Goal: Task Accomplishment & Management: Manage account settings

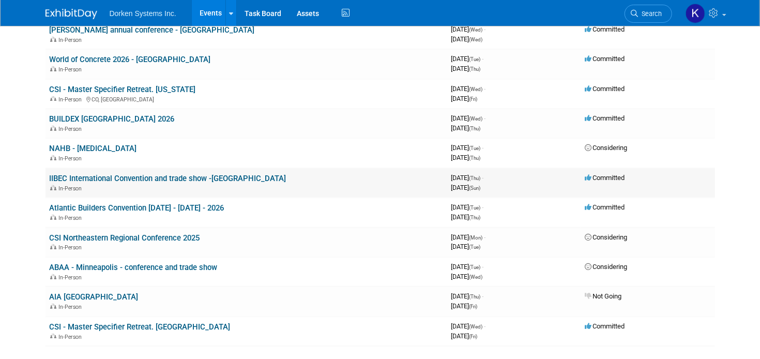
scroll to position [193, 0]
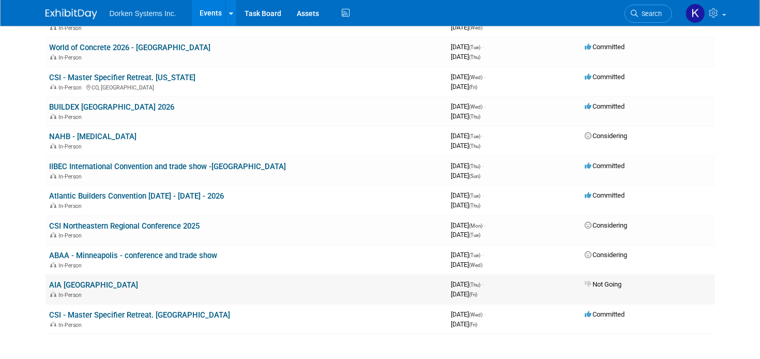
click at [103, 285] on td "AIA [GEOGRAPHIC_DATA] In-Person" at bounding box center [246, 288] width 402 height 29
click at [78, 285] on link "AIA [GEOGRAPHIC_DATA]" at bounding box center [94, 284] width 89 height 9
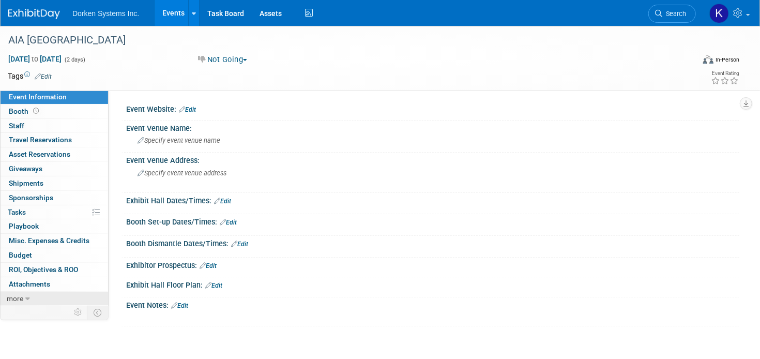
click at [25, 296] on icon at bounding box center [27, 298] width 5 height 7
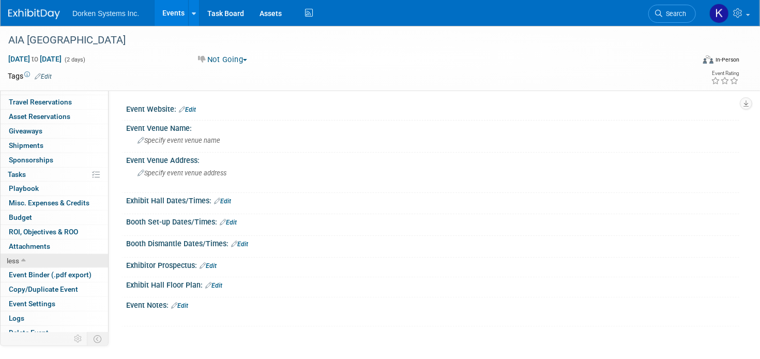
scroll to position [41, 0]
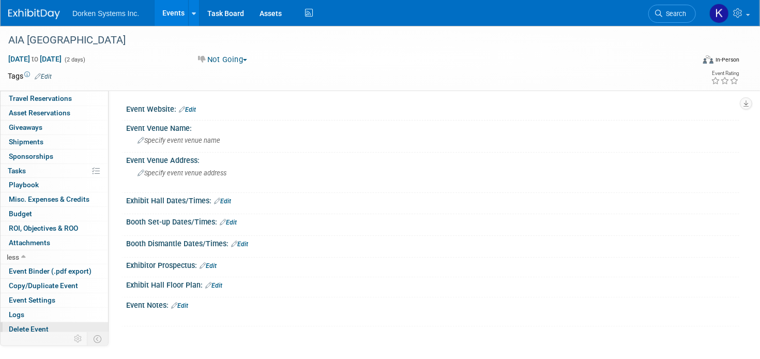
click at [34, 325] on span "Delete Event" at bounding box center [29, 329] width 40 height 8
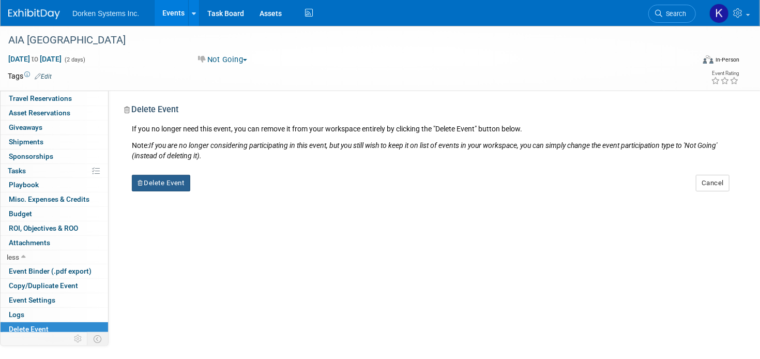
click at [160, 186] on button "Delete Event" at bounding box center [161, 183] width 58 height 17
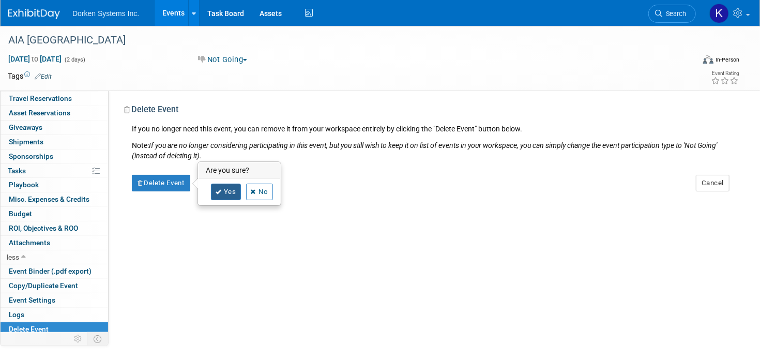
click at [220, 191] on icon at bounding box center [219, 192] width 6 height 6
